Goal: Task Accomplishment & Management: Complete application form

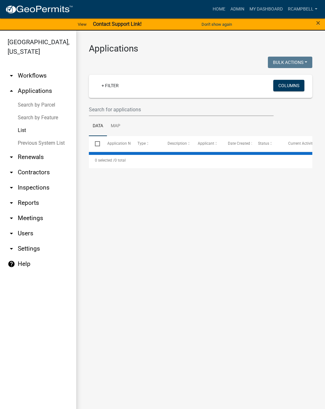
select select "2: 50"
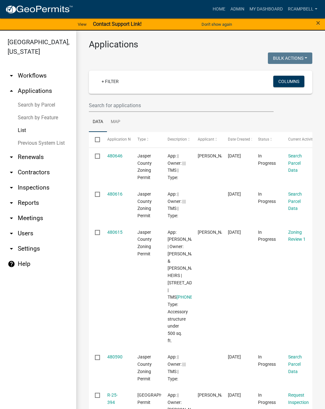
scroll to position [5, 0]
click at [123, 103] on input "text" at bounding box center [181, 104] width 185 height 13
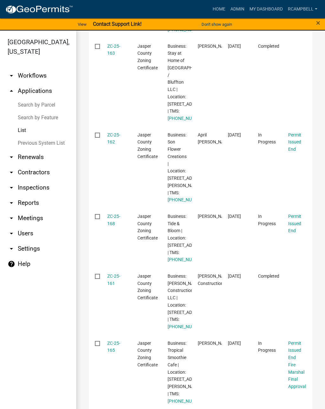
scroll to position [939, 0]
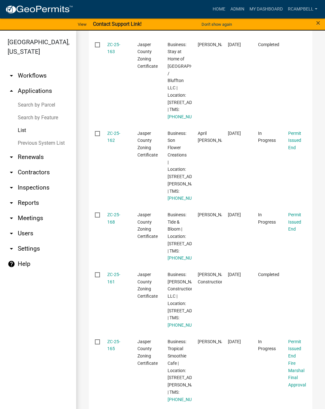
type input "Zc-25-"
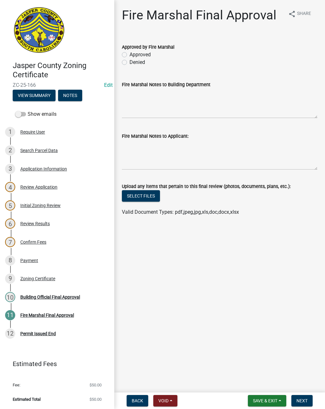
click at [128, 51] on div "Approved" at bounding box center [220, 55] width 196 height 8
click at [130, 52] on label "Approved" at bounding box center [140, 55] width 21 height 8
click at [130, 52] on input "Approved" at bounding box center [132, 53] width 4 height 4
radio input "true"
click at [304, 396] on button "Next" at bounding box center [302, 400] width 21 height 11
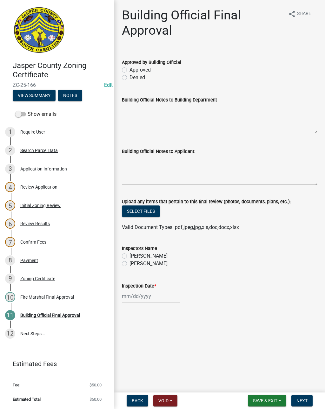
click at [130, 70] on label "Approved" at bounding box center [140, 70] width 21 height 8
click at [130, 70] on input "Approved" at bounding box center [132, 68] width 4 height 4
radio input "true"
click at [130, 261] on label "[PERSON_NAME]" at bounding box center [149, 264] width 38 height 8
click at [130, 261] on input "[PERSON_NAME]" at bounding box center [132, 262] width 4 height 4
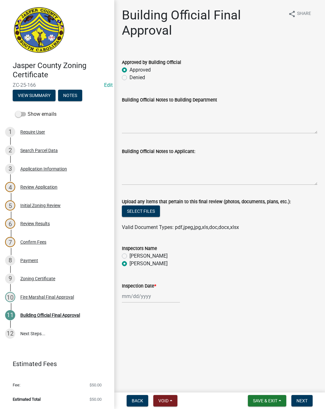
radio input "true"
click at [149, 299] on div at bounding box center [151, 295] width 58 height 13
select select "9"
select select "2025"
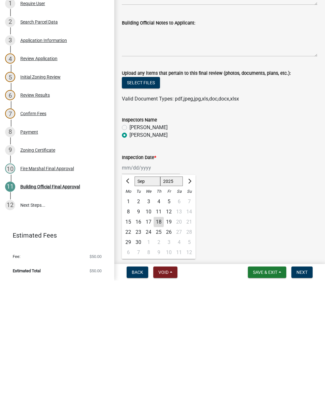
click at [265, 254] on main "Building Official Final Approval share Share Approved by Building Official Appr…" at bounding box center [219, 195] width 211 height 390
click at [256, 289] on div at bounding box center [220, 295] width 196 height 13
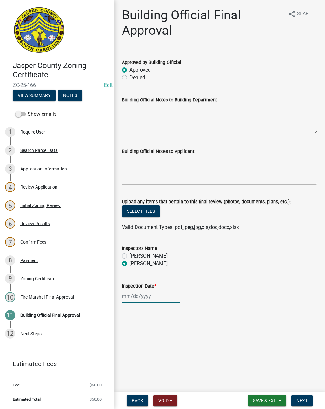
click at [149, 295] on div at bounding box center [151, 295] width 58 height 13
select select "9"
select select "2025"
click at [161, 347] on div "18" at bounding box center [159, 350] width 10 height 10
type input "[DATE]"
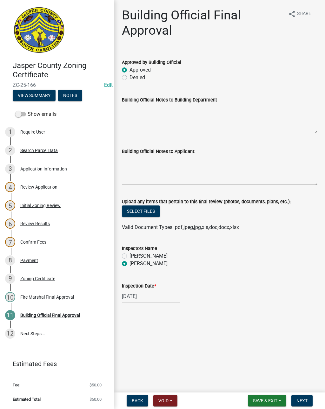
click at [308, 399] on button "Next" at bounding box center [302, 400] width 21 height 11
